Goal: Task Accomplishment & Management: Manage account settings

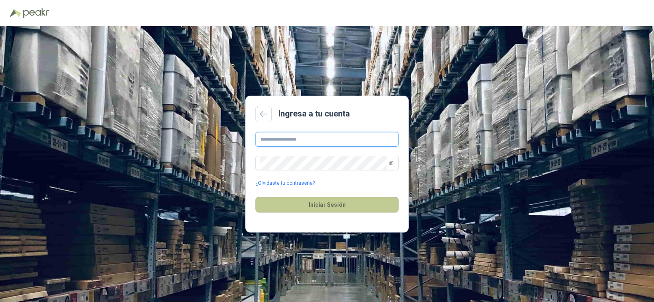
type input "**********"
click at [314, 207] on button "Iniciar Sesión" at bounding box center [327, 205] width 143 height 16
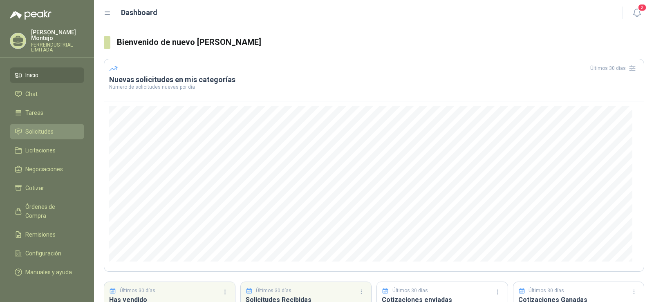
click at [40, 127] on span "Solicitudes" at bounding box center [39, 131] width 28 height 9
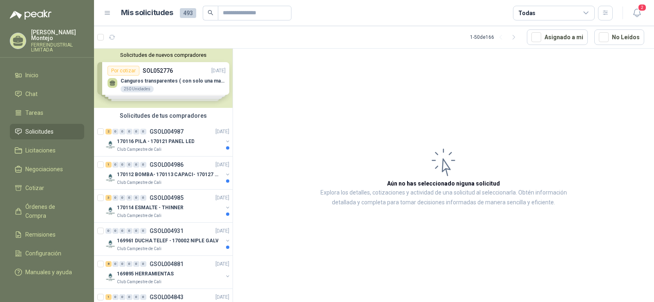
click at [151, 79] on div "Solicitudes de nuevos compradores Por cotizar SOL052776 21/08/25 Canguros trans…" at bounding box center [163, 78] width 139 height 59
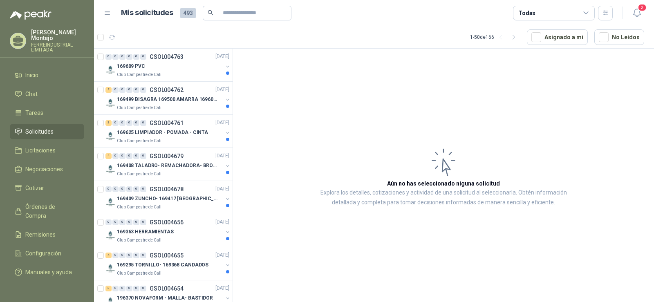
scroll to position [532, 0]
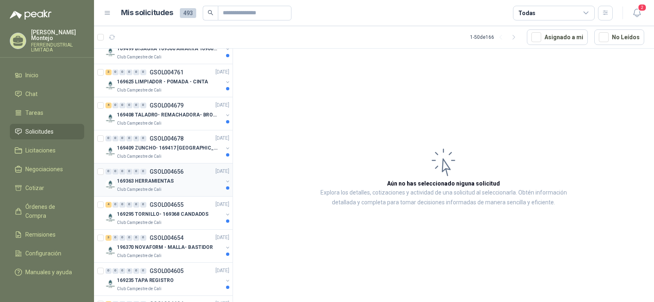
click at [179, 184] on div "169363 HERRAMIENTAS" at bounding box center [170, 182] width 106 height 10
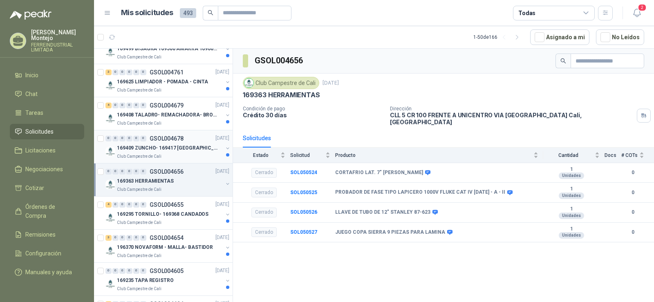
click at [186, 152] on p "169409 ZUNCHO- 169417 CALAFATEO- 169422 SEGUETA" at bounding box center [168, 148] width 102 height 8
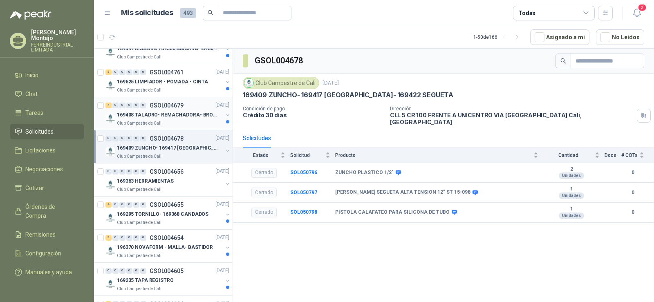
click at [158, 115] on p "169408 TALADRO- REMACHADORA- BROCAS" at bounding box center [168, 115] width 102 height 8
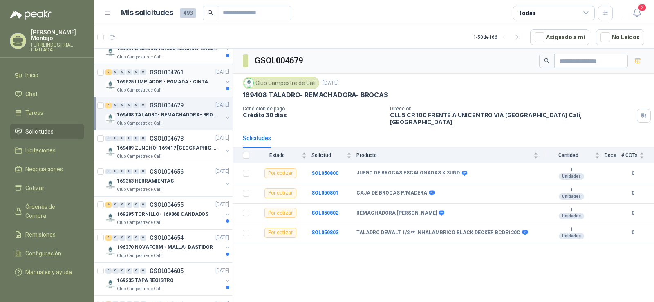
click at [184, 89] on div "Club Campestre de Cali" at bounding box center [170, 90] width 106 height 7
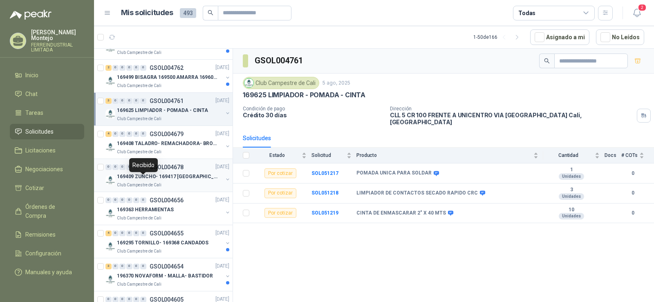
scroll to position [491, 0]
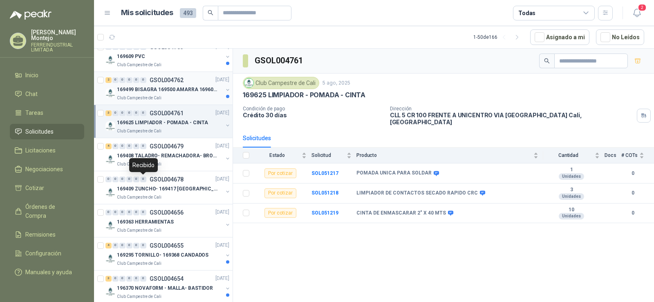
click at [171, 92] on p "169499 BISAGRA 169500 AMARRA 169601 BUJ 169617 CER" at bounding box center [168, 90] width 102 height 8
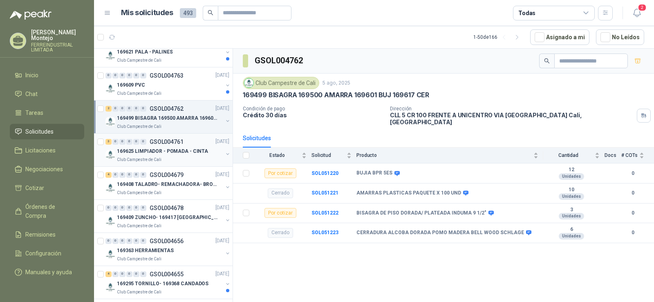
scroll to position [450, 0]
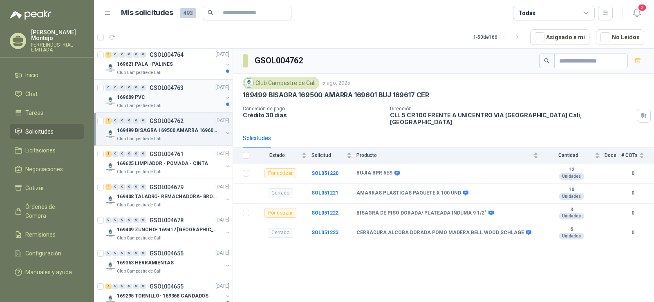
click at [172, 104] on div "Club Campestre de Cali" at bounding box center [170, 106] width 106 height 7
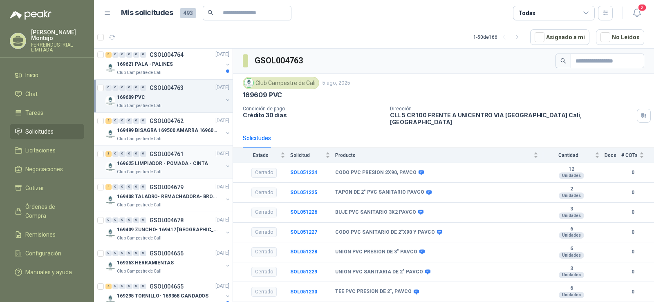
scroll to position [409, 0]
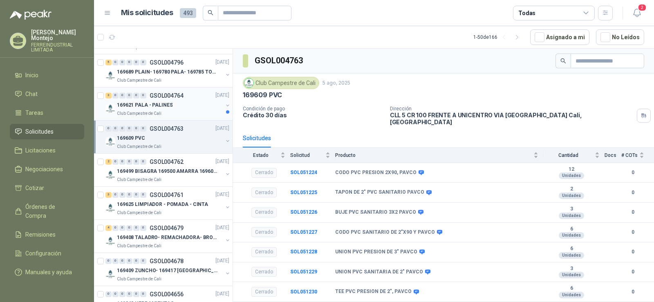
click at [166, 99] on p "GSOL004764" at bounding box center [167, 96] width 34 height 6
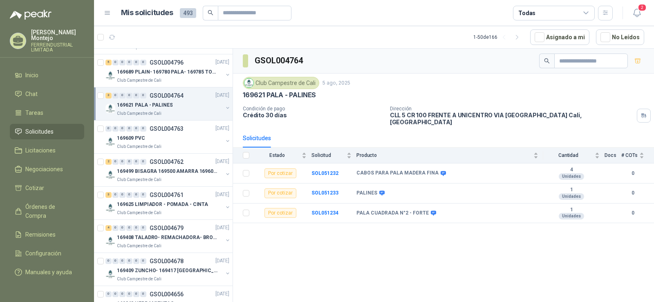
scroll to position [368, 0]
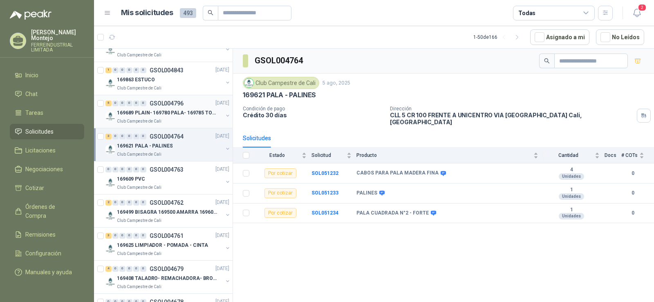
click at [177, 112] on p "169689 PLAIN- 169780 PALA- 169785 TORNILL 169796 C" at bounding box center [168, 113] width 102 height 8
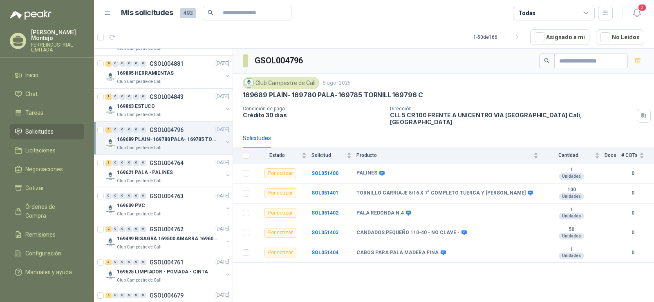
scroll to position [327, 0]
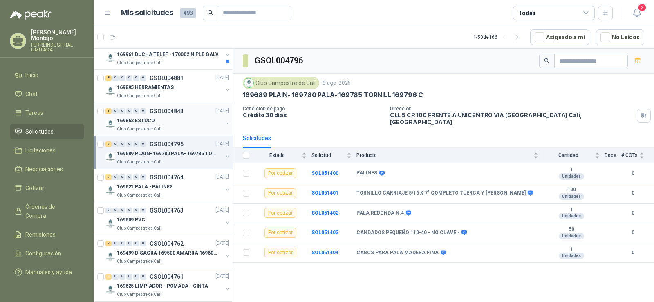
click at [173, 120] on div "169863 ESTUCO" at bounding box center [170, 121] width 106 height 10
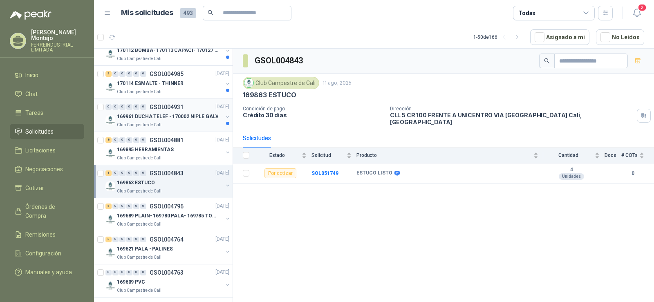
scroll to position [245, 0]
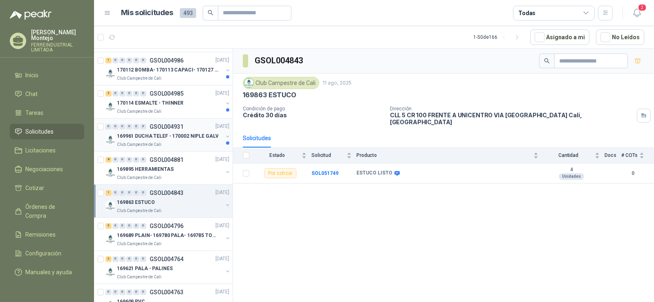
click at [149, 151] on div "0 0 0 0 0 0 GSOL004931 19/08/25 169961 DUCHA TELEF - 170002 NIPLE GALV Club Cam…" at bounding box center [163, 135] width 139 height 33
click at [173, 115] on div "Club Campestre de Cali" at bounding box center [170, 111] width 106 height 7
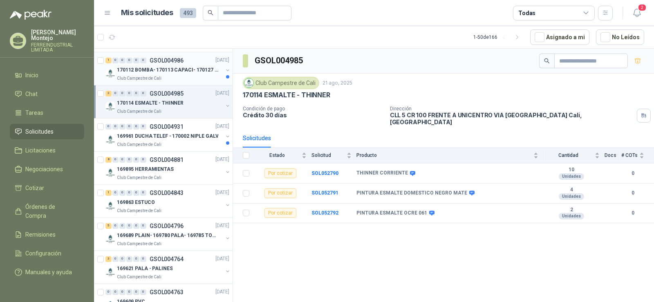
click at [180, 70] on p "170112 BOMBA- 170113 CAPACI- 170127 MOTOR 170119 R" at bounding box center [168, 70] width 102 height 8
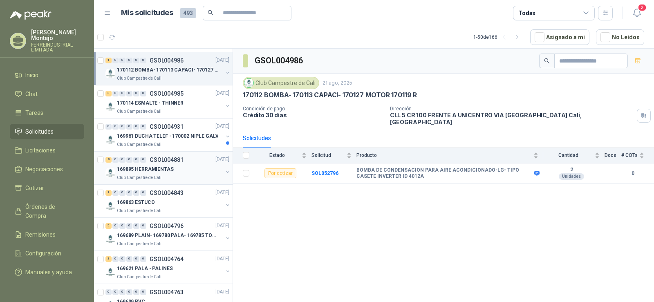
click at [183, 182] on div "8 0 0 0 0 0 GSOL004881 13/08/25 169895 HERRAMIENTAS Club Campestre de Cali" at bounding box center [163, 168] width 139 height 33
click at [171, 197] on div "1 0 0 0 0 0 GSOL004843 11/08/25" at bounding box center [169, 193] width 126 height 10
click at [179, 167] on div "169895 HERRAMIENTAS" at bounding box center [170, 170] width 106 height 10
